Goal: Find specific page/section: Find specific page/section

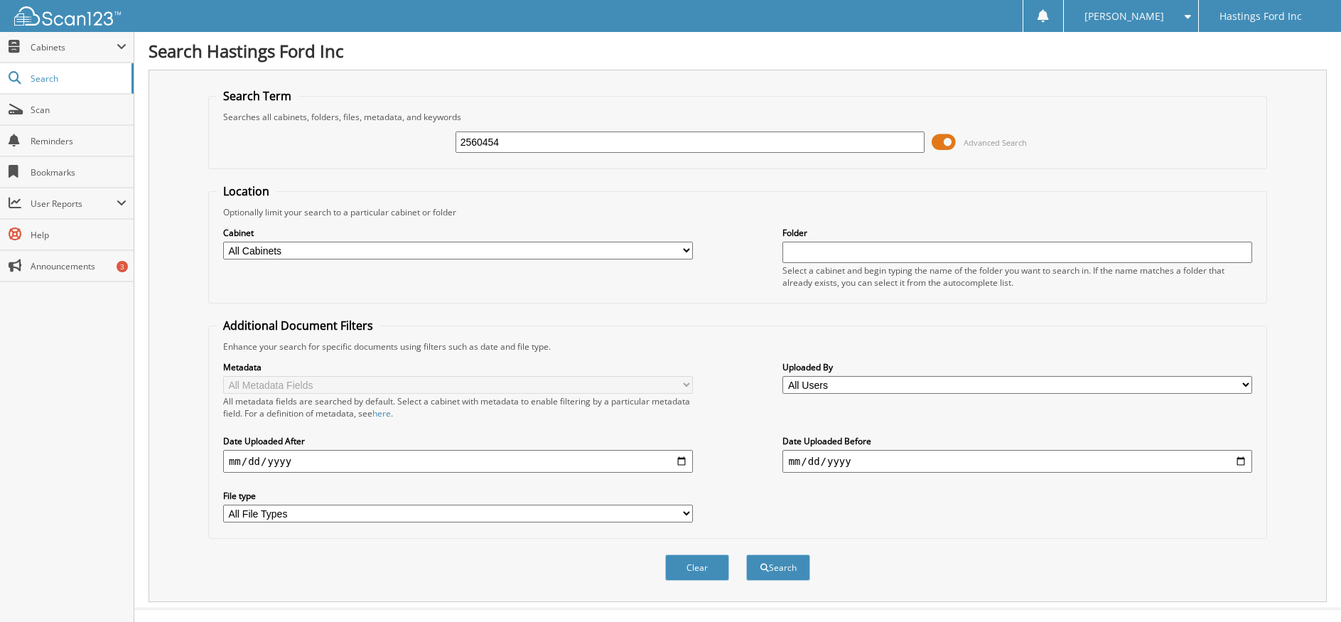
type input "2560454"
click at [746, 554] on button "Search" at bounding box center [778, 567] width 64 height 26
click at [789, 571] on button "Search" at bounding box center [778, 567] width 64 height 26
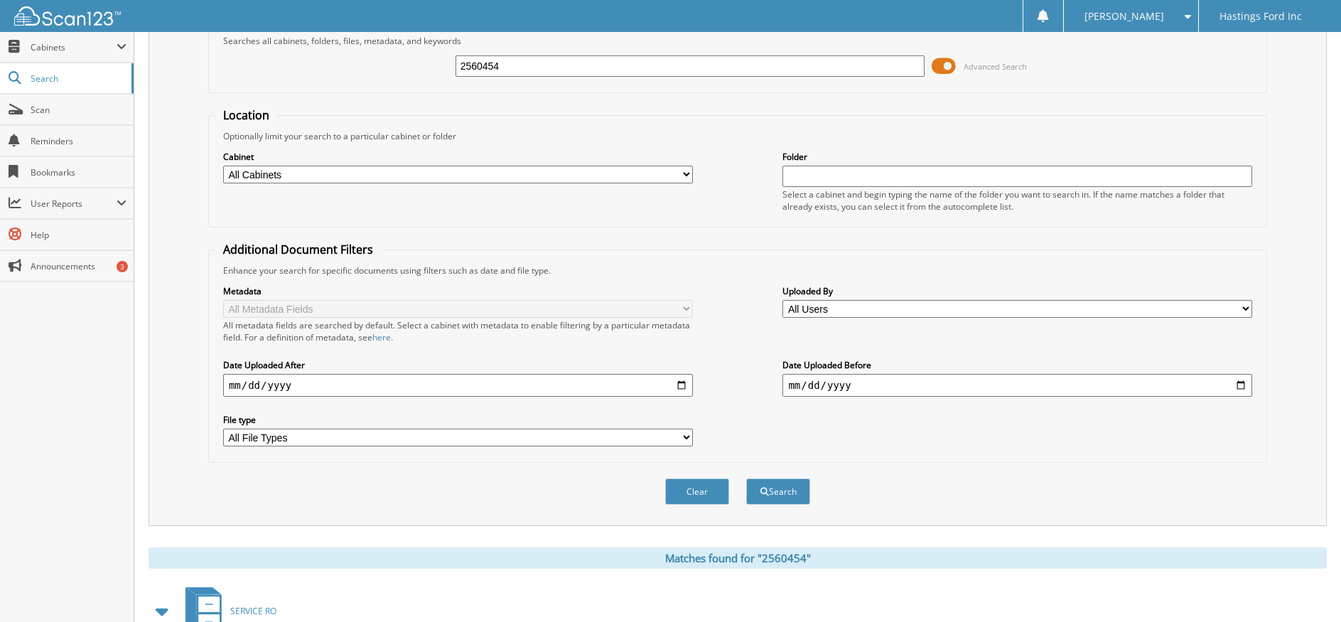
scroll to position [228, 0]
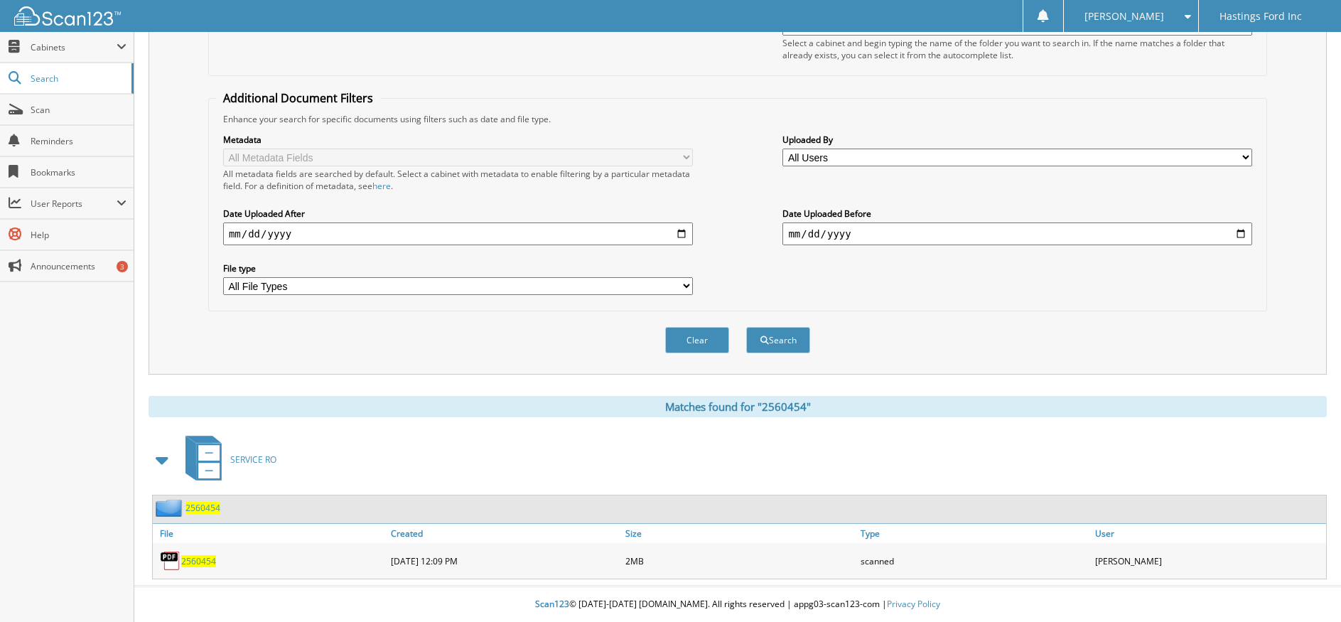
click at [200, 563] on span "2560454" at bounding box center [198, 561] width 35 height 12
